Goal: Task Accomplishment & Management: Manage account settings

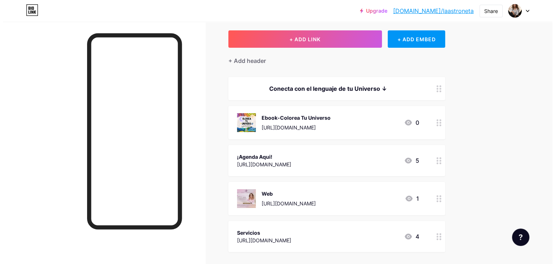
scroll to position [36, 0]
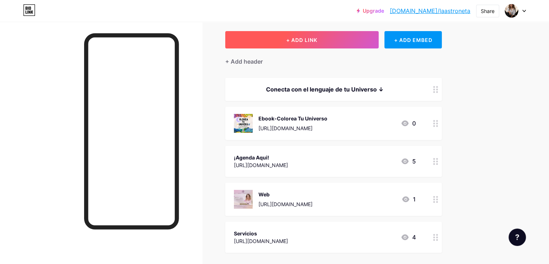
click at [351, 39] on button "+ ADD LINK" at bounding box center [301, 39] width 153 height 17
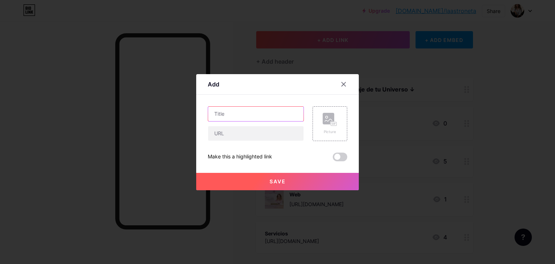
click at [233, 114] on input "text" at bounding box center [255, 114] width 95 height 14
type input "P"
type input "d"
type input "D"
type input "Descubre tu Potencial"
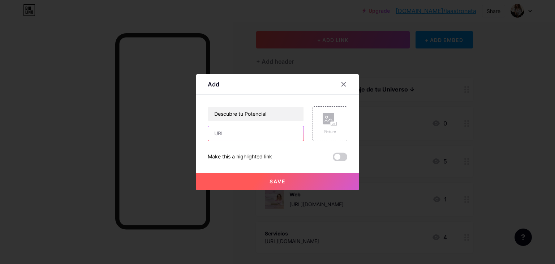
click at [225, 136] on input "text" at bounding box center [255, 133] width 95 height 14
paste input "[URL][DOMAIN_NAME]"
type input "[URL][DOMAIN_NAME]"
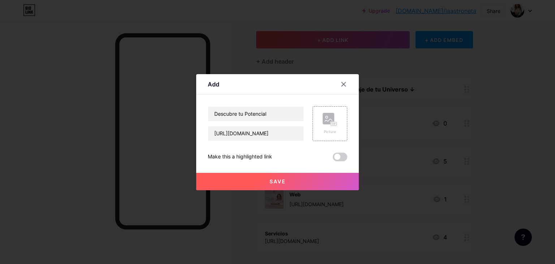
click at [292, 177] on button "Save" at bounding box center [277, 181] width 163 height 17
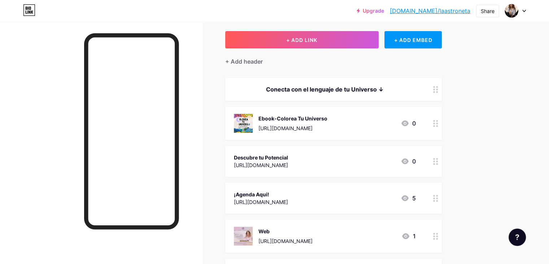
click at [438, 161] on icon at bounding box center [435, 161] width 5 height 7
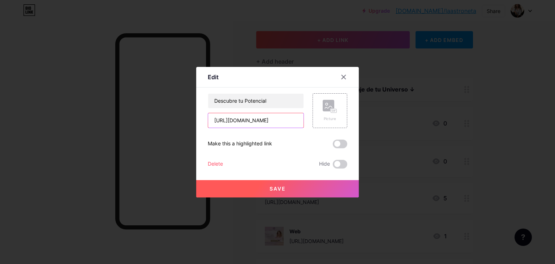
click at [291, 119] on input "[URL][DOMAIN_NAME]" at bounding box center [255, 120] width 95 height 14
drag, startPoint x: 297, startPoint y: 121, endPoint x: 181, endPoint y: 132, distance: 117.2
click at [181, 132] on div "Edit Content YouTube Play YouTube video without leaving your page. ADD Vimeo Pl…" at bounding box center [277, 132] width 555 height 264
drag, startPoint x: 295, startPoint y: 123, endPoint x: 183, endPoint y: 128, distance: 111.7
click at [183, 128] on div "Edit Content YouTube Play YouTube video without leaving your page. ADD Vimeo Pl…" at bounding box center [277, 132] width 555 height 264
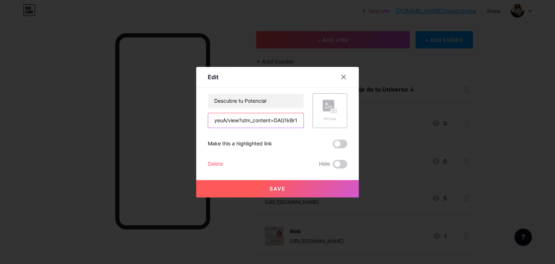
drag, startPoint x: 301, startPoint y: 119, endPoint x: 195, endPoint y: 122, distance: 105.5
click at [195, 122] on div "Edit Content YouTube Play YouTube video without leaving your page. ADD Vimeo Pl…" at bounding box center [277, 132] width 555 height 264
drag, startPoint x: 287, startPoint y: 122, endPoint x: 146, endPoint y: 121, distance: 141.6
click at [146, 122] on div "Edit Content YouTube Play YouTube video without leaving your page. ADD Vimeo Pl…" at bounding box center [277, 132] width 555 height 264
drag, startPoint x: 279, startPoint y: 122, endPoint x: 203, endPoint y: 121, distance: 76.2
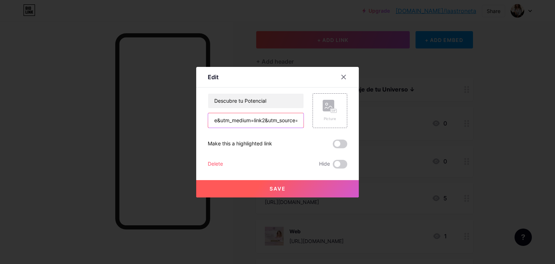
click at [203, 121] on div "Edit Content YouTube Play YouTube video without leaving your page. ADD Vimeo Pl…" at bounding box center [277, 132] width 163 height 130
drag, startPoint x: 292, startPoint y: 121, endPoint x: 211, endPoint y: 119, distance: 80.9
click at [211, 119] on input "urce=uniquelinks&utlId=hf0713c89cc" at bounding box center [255, 120] width 95 height 14
type input "89cc"
drag, startPoint x: 207, startPoint y: 126, endPoint x: 151, endPoint y: 126, distance: 55.6
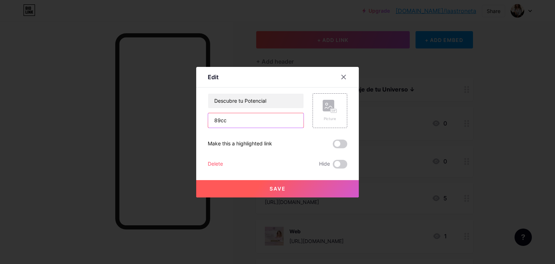
click at [151, 126] on div "Edit Content YouTube Play YouTube video without leaving your page. ADD Vimeo Pl…" at bounding box center [277, 132] width 555 height 264
paste input "[URL][DOMAIN_NAME]"
type input "[URL][DOMAIN_NAME]"
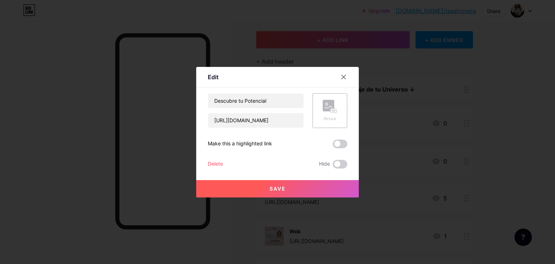
click at [283, 190] on span "Save" at bounding box center [277, 188] width 16 height 6
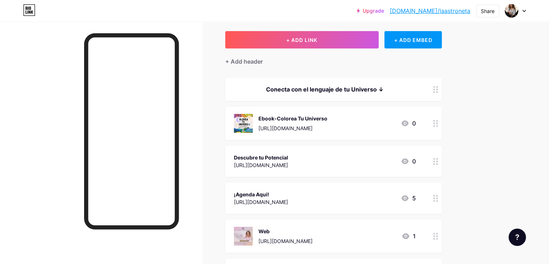
click at [438, 163] on icon at bounding box center [435, 161] width 5 height 7
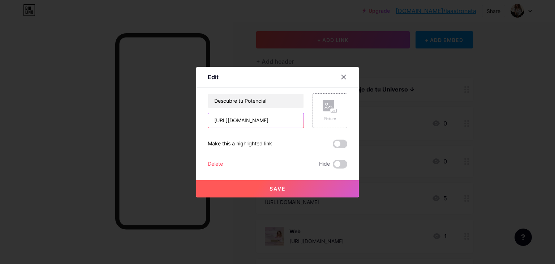
scroll to position [0, 350]
drag, startPoint x: 211, startPoint y: 120, endPoint x: 350, endPoint y: 125, distance: 139.1
click at [350, 125] on div "Edit Content YouTube Play YouTube video without leaving your page. ADD Vimeo Pl…" at bounding box center [277, 132] width 163 height 130
click at [239, 121] on input "text" at bounding box center [255, 120] width 95 height 14
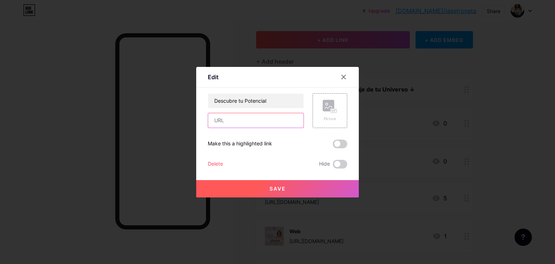
paste input "[URL][DOMAIN_NAME]"
type input "[URL][DOMAIN_NAME]"
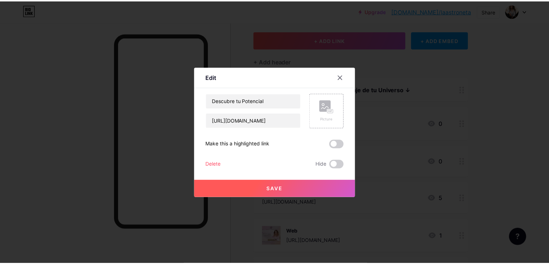
scroll to position [0, 0]
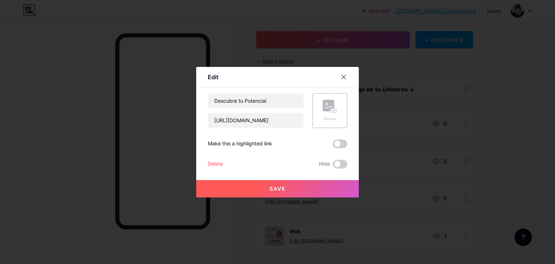
click at [303, 185] on button "Save" at bounding box center [277, 188] width 163 height 17
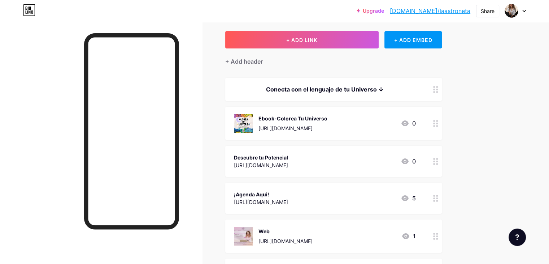
click at [202, 29] on div at bounding box center [101, 154] width 202 height 264
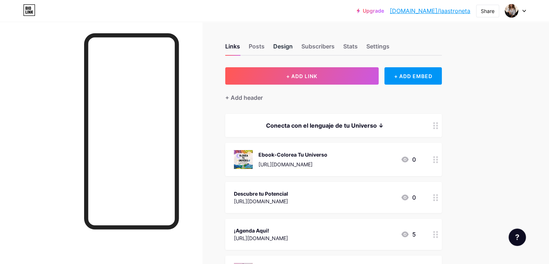
click at [293, 48] on div "Design" at bounding box center [283, 48] width 20 height 13
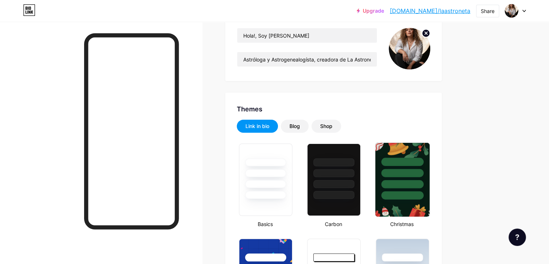
type input "#000000"
type input "#fdfcc9"
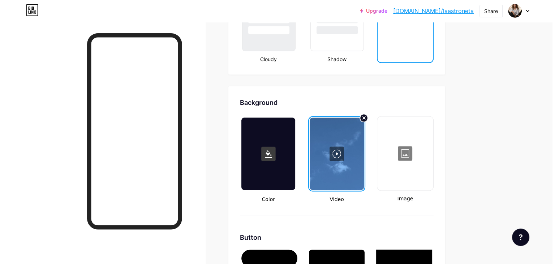
scroll to position [903, 0]
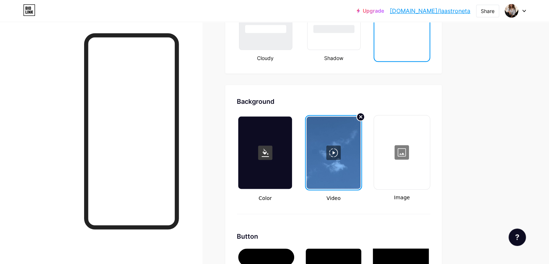
click at [360, 157] on div at bounding box center [334, 152] width 54 height 72
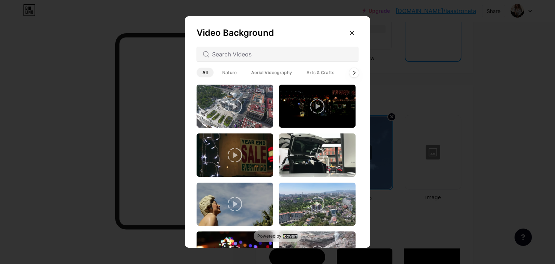
click at [355, 72] on icon at bounding box center [353, 72] width 3 height 4
click at [355, 72] on span "Animated" at bounding box center [346, 73] width 32 height 10
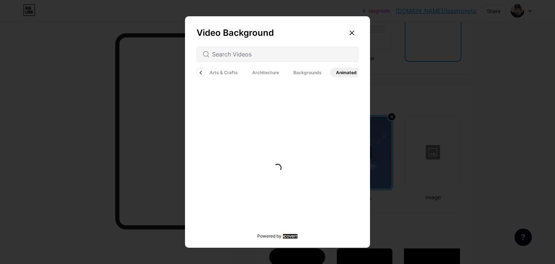
click at [355, 72] on span "Animated" at bounding box center [346, 73] width 32 height 10
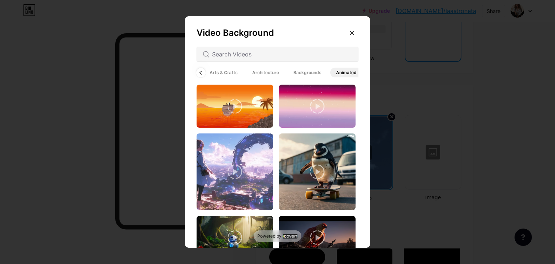
click at [202, 71] on icon at bounding box center [200, 72] width 3 height 4
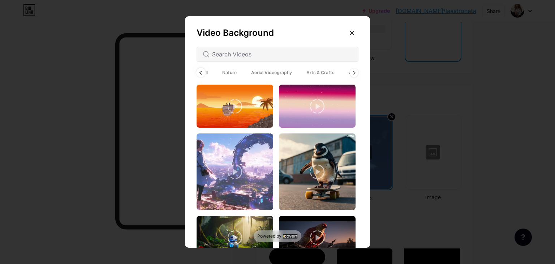
click at [202, 71] on span "All" at bounding box center [204, 73] width 17 height 10
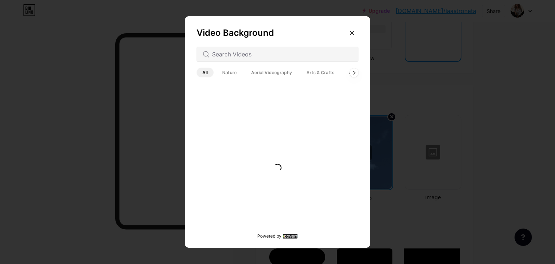
click at [202, 72] on span "All" at bounding box center [204, 73] width 17 height 10
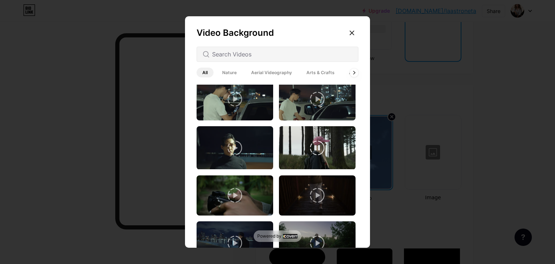
scroll to position [686, 0]
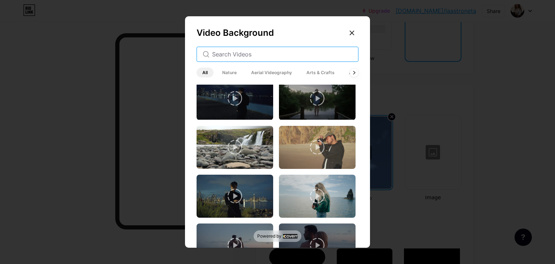
drag, startPoint x: 244, startPoint y: 54, endPoint x: 214, endPoint y: 52, distance: 30.4
click at [214, 52] on input "text" at bounding box center [282, 54] width 140 height 9
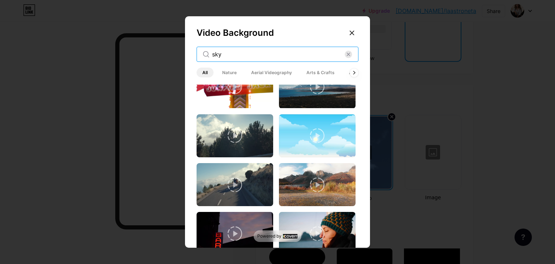
scroll to position [1325, 0]
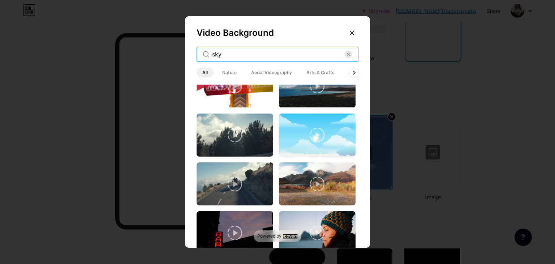
type input "sky"
click at [354, 74] on icon at bounding box center [353, 72] width 3 height 4
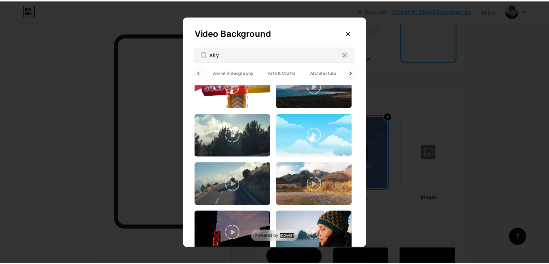
scroll to position [0, 36]
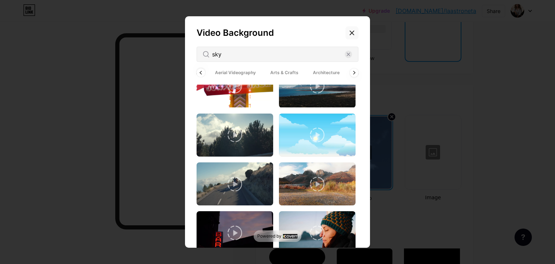
click at [352, 34] on icon at bounding box center [352, 33] width 6 height 6
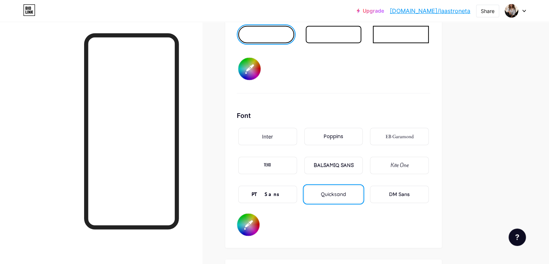
scroll to position [1192, 0]
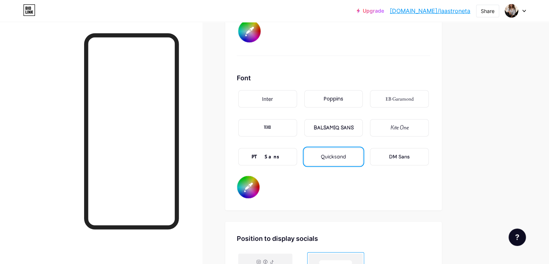
click at [260, 186] on input "#fdfcc9" at bounding box center [248, 187] width 22 height 22
type input "#000000"
type input "#fdc9e5"
type input "#000000"
type input "#fdc9e7"
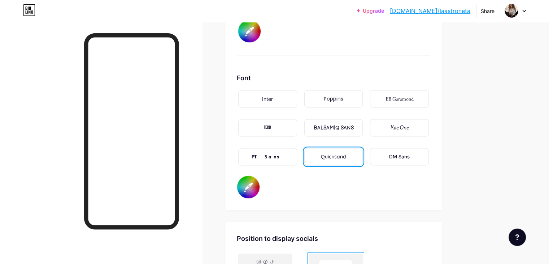
type input "#000000"
type input "#fdc9e2"
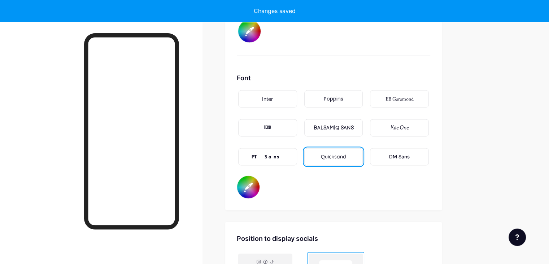
type input "#000000"
type input "#fdc9e5"
type input "#000000"
type input "#fdc9e2"
type input "#000000"
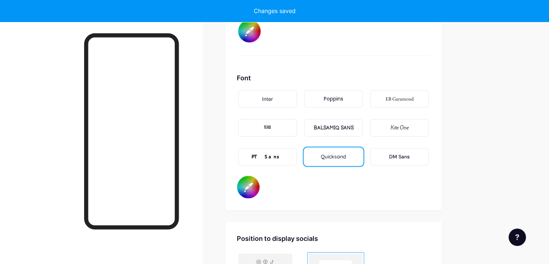
type input "#fdc9e5"
type input "#000000"
type input "#fdc9e7"
type input "#000000"
type input "#fdc9ea"
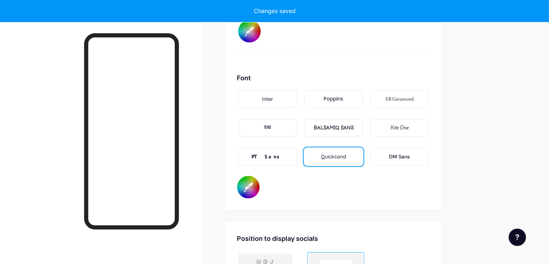
type input "#000000"
type input "#fdc9ed"
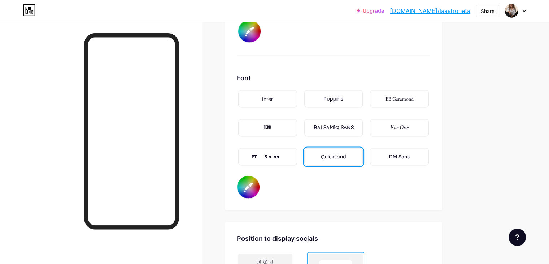
type input "#000000"
type input "#fdc9ef"
type input "#000000"
type input "#fdc9f2"
type input "#000000"
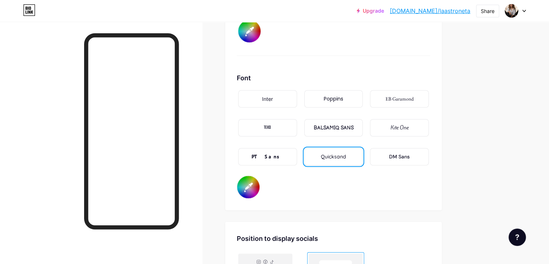
type input "#fdc9f3"
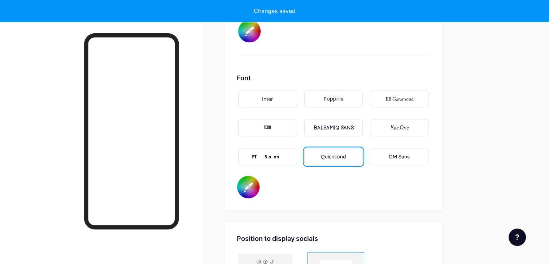
type input "#000000"
type input "#d95ec3"
type input "#000000"
type input "#f48ae1"
type input "#000000"
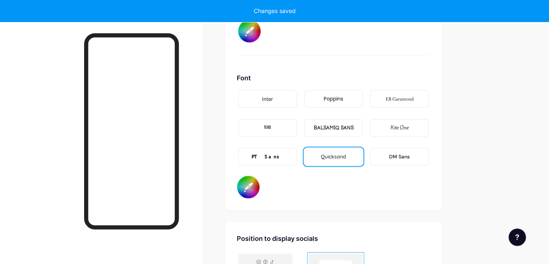
type input "#f58ae1"
type input "#000000"
type input "#f78de4"
type input "#000000"
type input "#f88ce4"
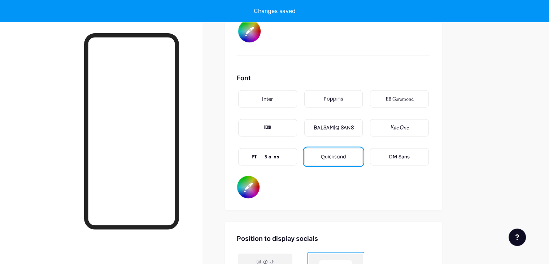
type input "#000000"
type input "#f990e6"
type input "#000000"
type input "#fb93e8"
type input "#000000"
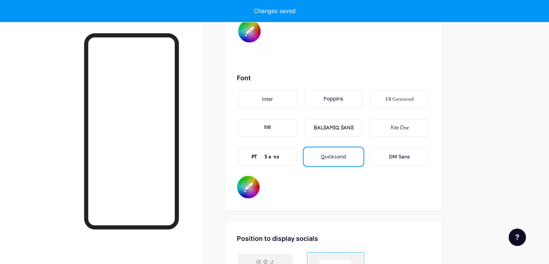
type input "#fb98e9"
type input "#000000"
type input "#fd96ea"
type input "#000000"
type input "#fc97e9"
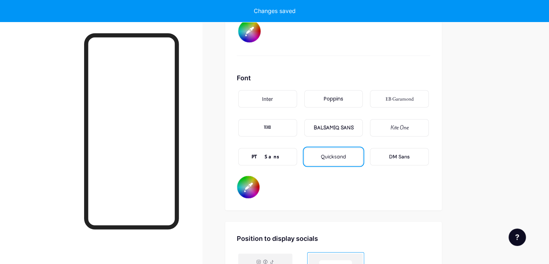
type input "#000000"
type input "#fd9beb"
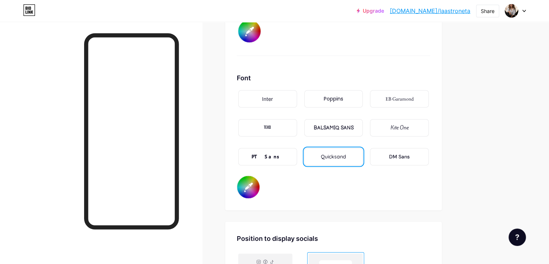
type input "#000000"
type input "#ff9eed"
type input "#000000"
type input "#ffa3ee"
type input "#000000"
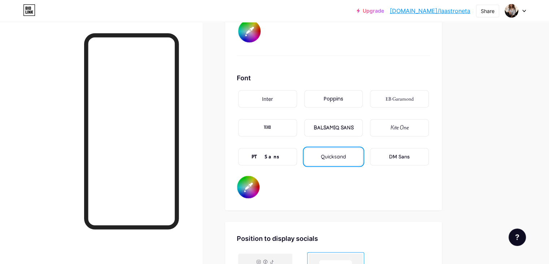
type input "#fe9fed"
type input "#000000"
type input "#fea4ee"
type input "#000000"
type input "#ffa3ee"
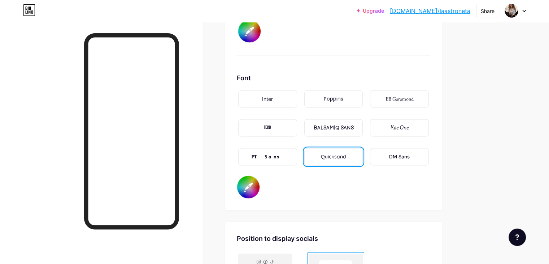
type input "#000000"
type input "#ffa8ef"
type input "#000000"
type input "#fea9ef"
type input "#000000"
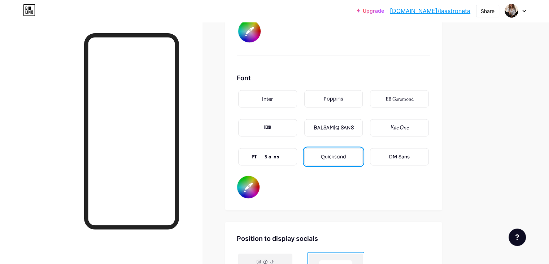
type input "#ffadf0"
type input "#000000"
type input "#ffb3f1"
type input "#000000"
type input "#feb4f0"
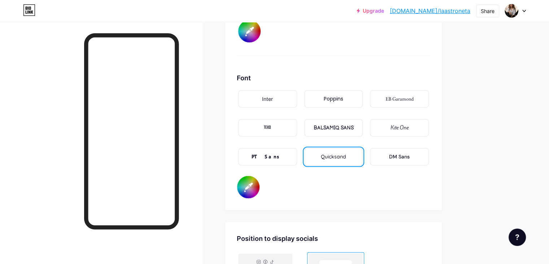
type input "#000000"
type input "#ffb8f2"
type input "#000000"
type input "#fba2eb"
click at [318, 189] on div "Font Inter Poppins EB Garamond TEKO BALSAMIQ SANS Kite One PT Sans Quicksand DM…" at bounding box center [334, 135] width 194 height 125
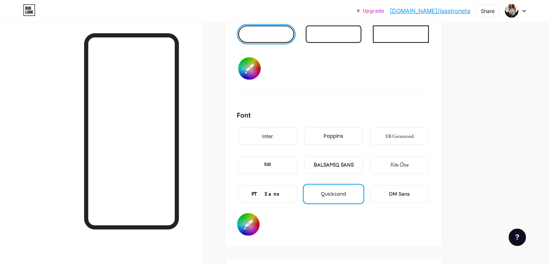
scroll to position [1156, 0]
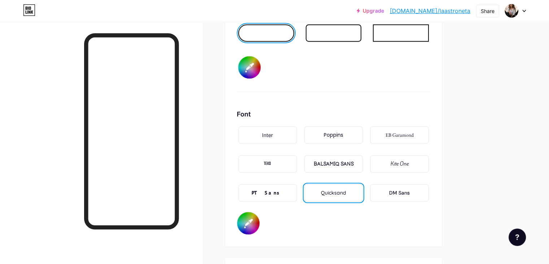
click at [297, 194] on div "PT Sans" at bounding box center [267, 192] width 59 height 17
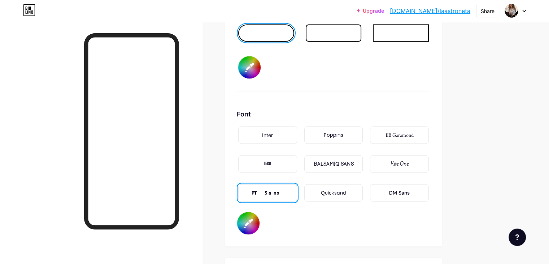
click at [273, 133] on div "Inter" at bounding box center [267, 135] width 11 height 8
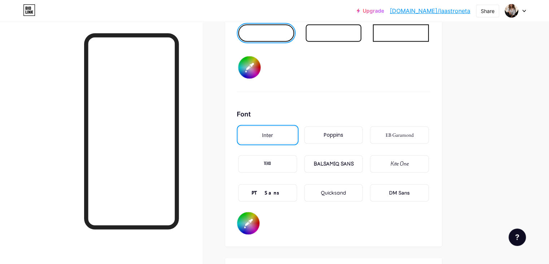
click at [343, 131] on div "Poppins" at bounding box center [334, 135] width 20 height 8
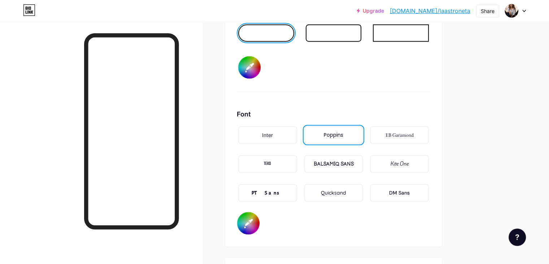
click at [297, 162] on div "TEKO" at bounding box center [267, 163] width 59 height 17
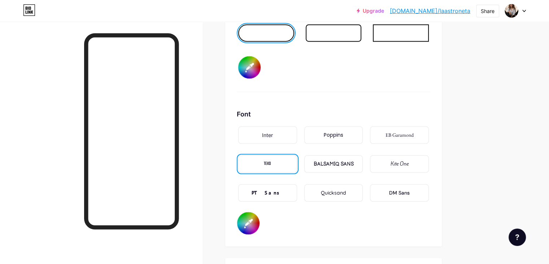
click at [354, 162] on div "BALSAMIQ SANS" at bounding box center [333, 164] width 40 height 8
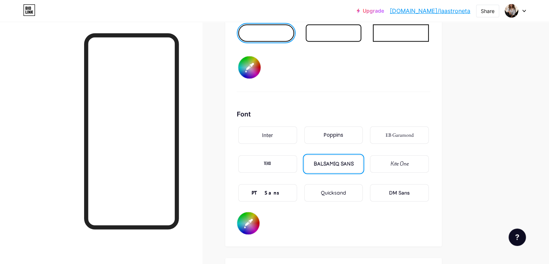
click at [414, 133] on div "EB Garamond" at bounding box center [400, 135] width 28 height 8
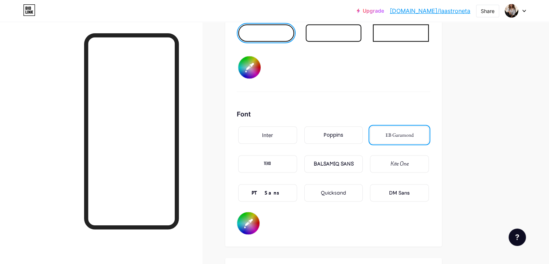
click at [429, 165] on div "Kite One" at bounding box center [399, 163] width 59 height 17
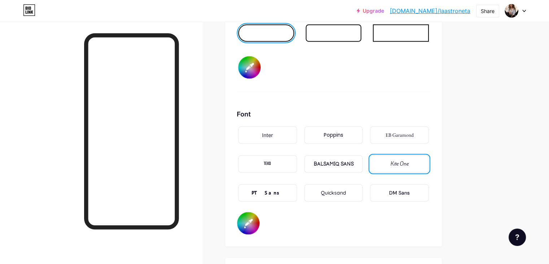
click at [354, 162] on div "BALSAMIQ SANS" at bounding box center [333, 164] width 40 height 8
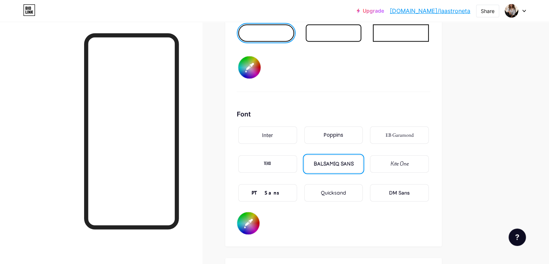
click at [346, 189] on div "Quicksand" at bounding box center [333, 193] width 25 height 8
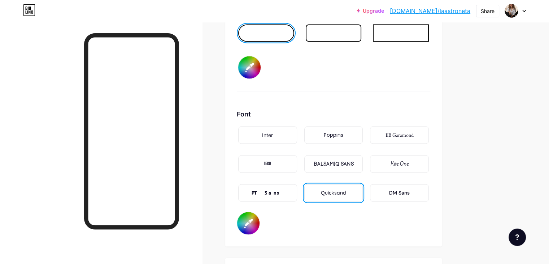
click at [343, 133] on div "Poppins" at bounding box center [334, 135] width 20 height 8
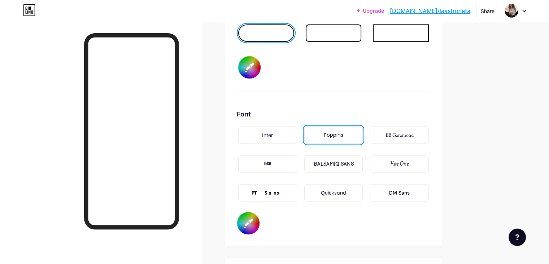
click at [363, 192] on div "Quicksand" at bounding box center [333, 192] width 59 height 17
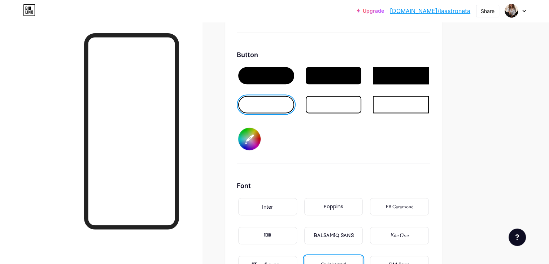
scroll to position [1083, 0]
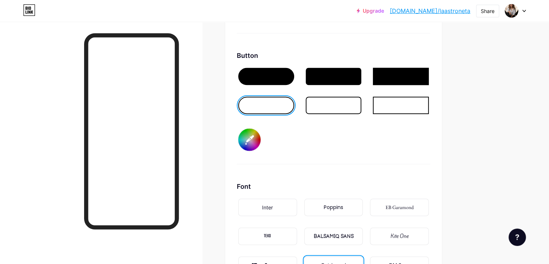
click at [261, 139] on input "#000000" at bounding box center [249, 139] width 22 height 22
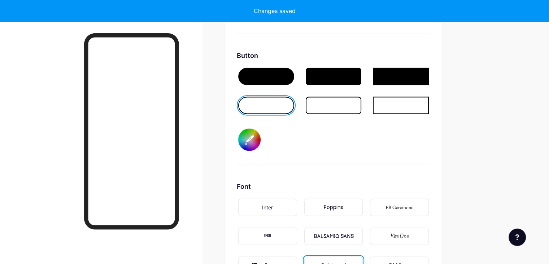
click at [344, 131] on div "Button #ffffff" at bounding box center [334, 107] width 194 height 113
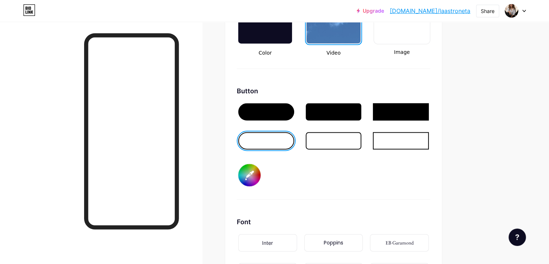
scroll to position [1047, 0]
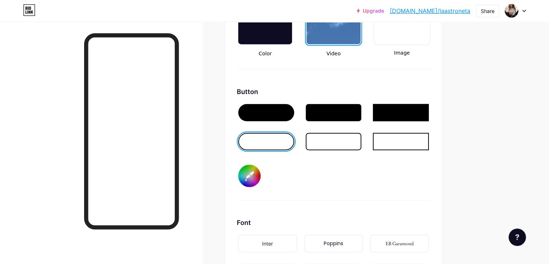
click at [294, 109] on div at bounding box center [266, 112] width 56 height 17
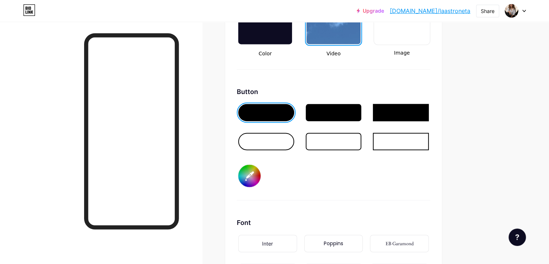
click at [346, 139] on div at bounding box center [334, 141] width 56 height 17
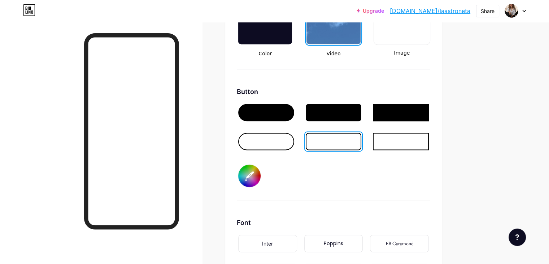
click at [294, 141] on div at bounding box center [266, 141] width 56 height 17
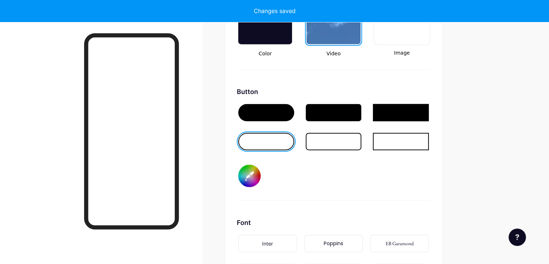
click at [261, 177] on input "#ffffff" at bounding box center [249, 175] width 22 height 22
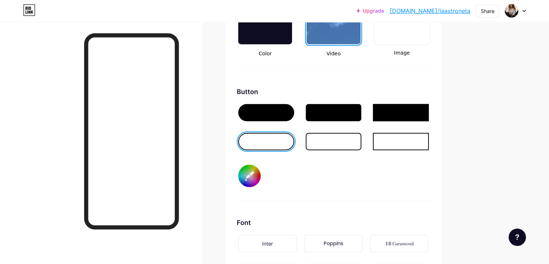
type input "#f8f9c8"
click at [361, 181] on div "Button #f8f9c8" at bounding box center [334, 143] width 194 height 113
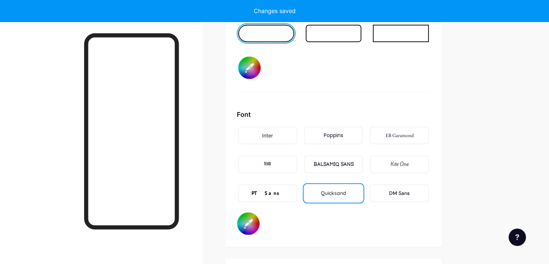
scroll to position [1156, 0]
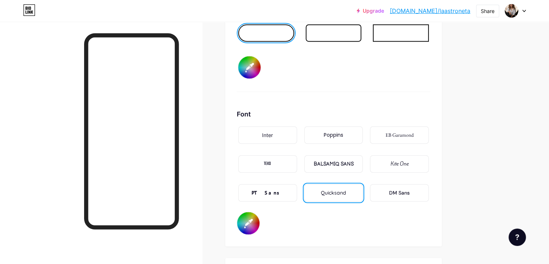
click at [260, 217] on input "#fba2eb" at bounding box center [248, 223] width 22 height 22
type input "#fea9ef"
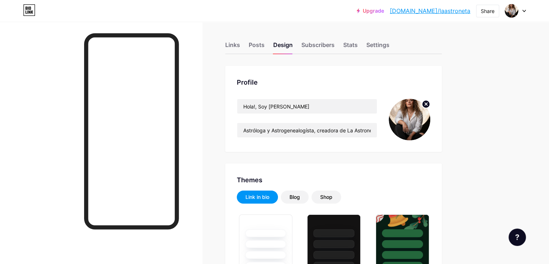
scroll to position [0, 0]
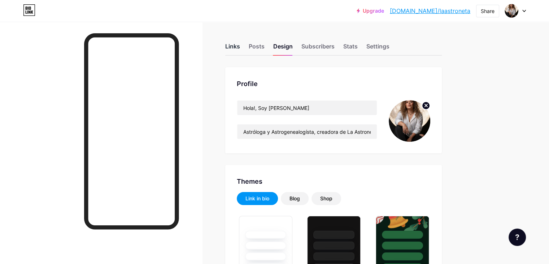
click at [240, 46] on div "Links" at bounding box center [232, 48] width 15 height 13
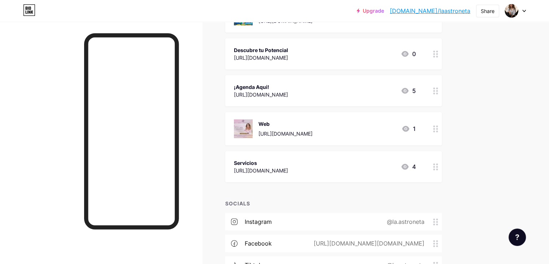
scroll to position [144, 0]
click at [521, 91] on div "Upgrade [DOMAIN_NAME]/laastr... [DOMAIN_NAME]/laastroneta Share Switch accounts…" at bounding box center [274, 93] width 549 height 475
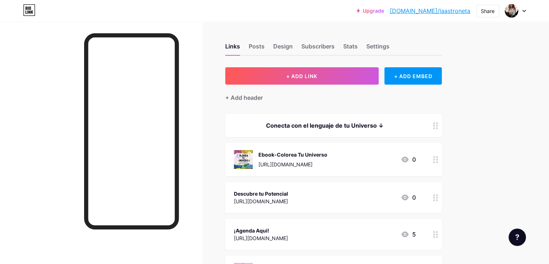
scroll to position [0, 0]
